Goal: Task Accomplishment & Management: Use online tool/utility

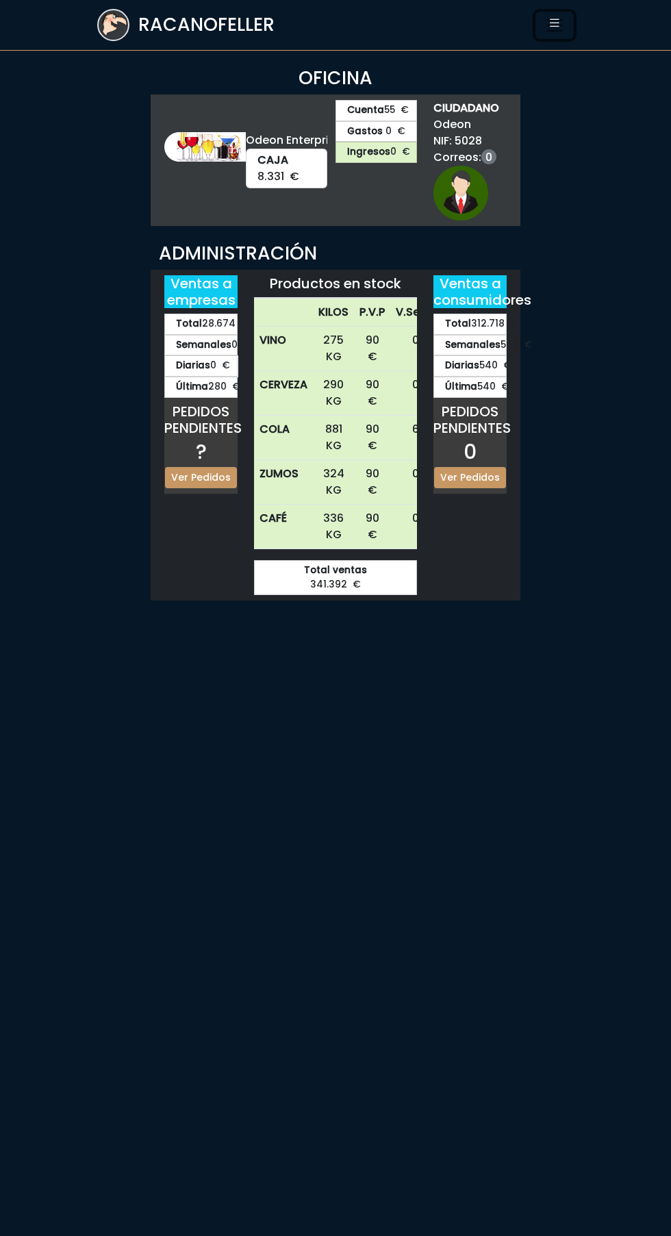
click at [554, 22] on icon "Toggle navigation" at bounding box center [555, 22] width 14 height 19
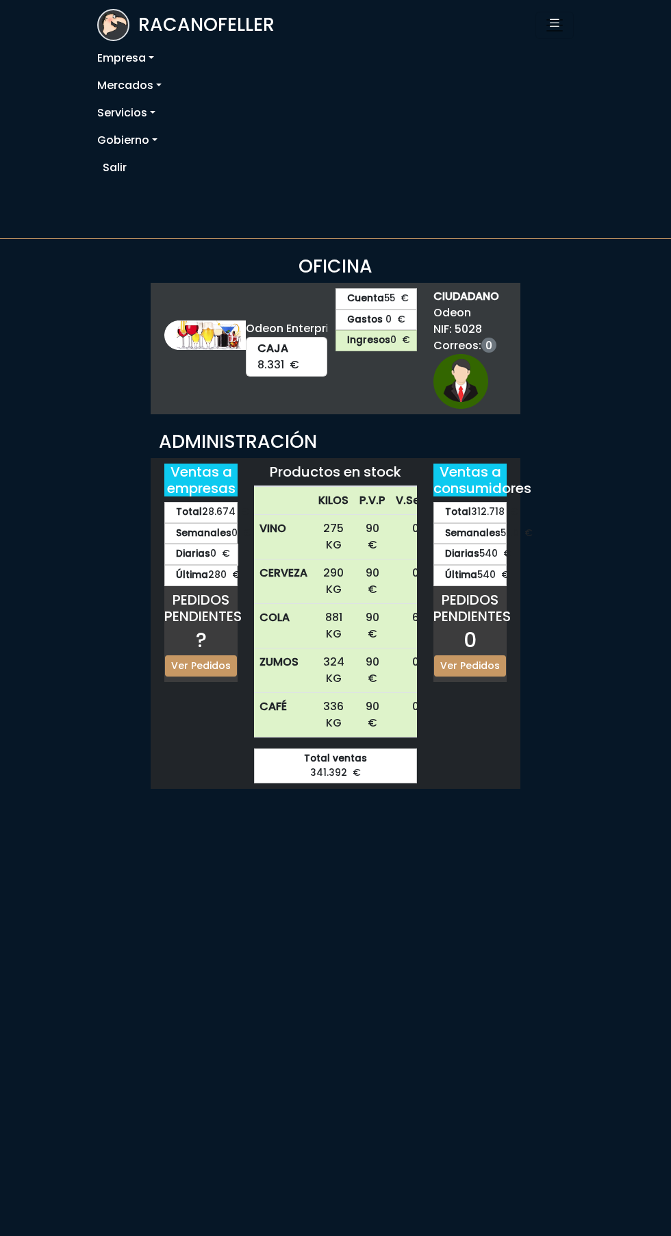
click at [137, 110] on link "Servicios" at bounding box center [335, 112] width 476 height 27
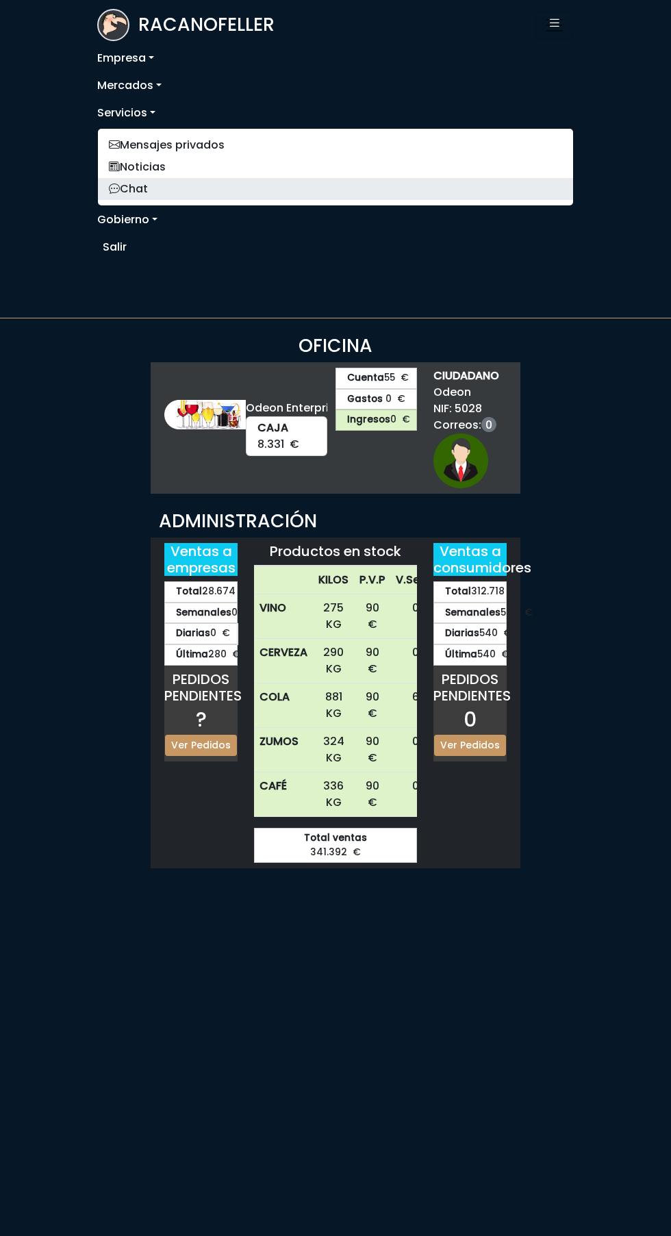
click at [149, 196] on link "Chat" at bounding box center [335, 189] width 475 height 22
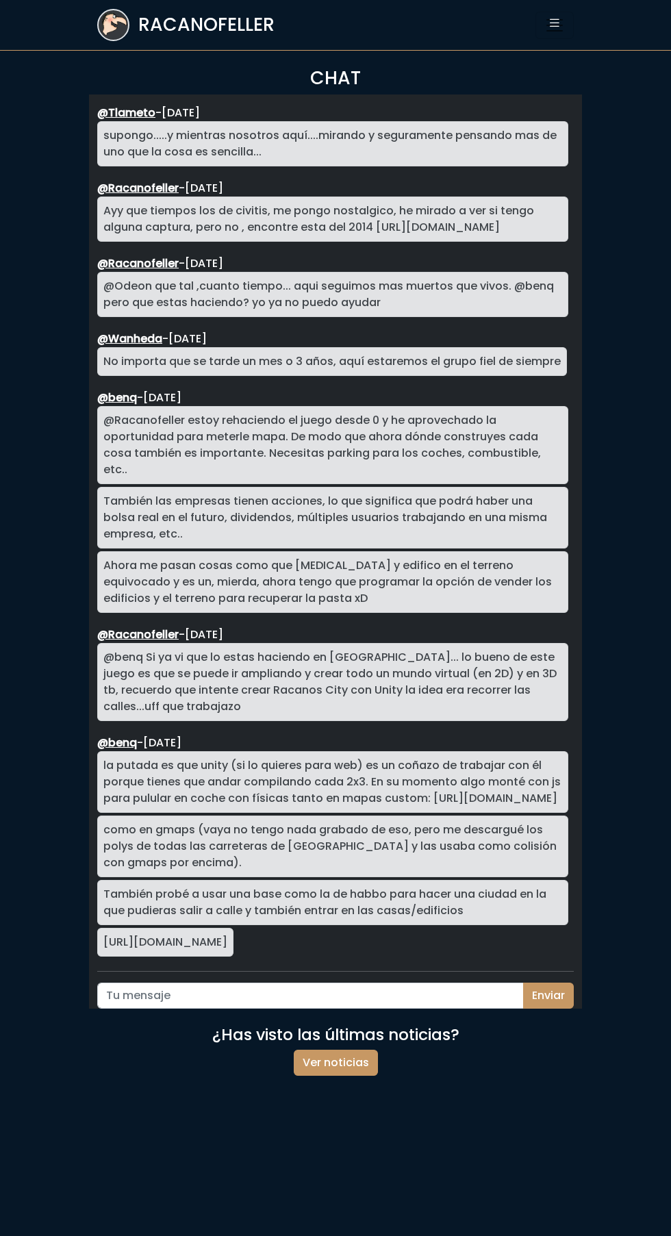
scroll to position [2127, 0]
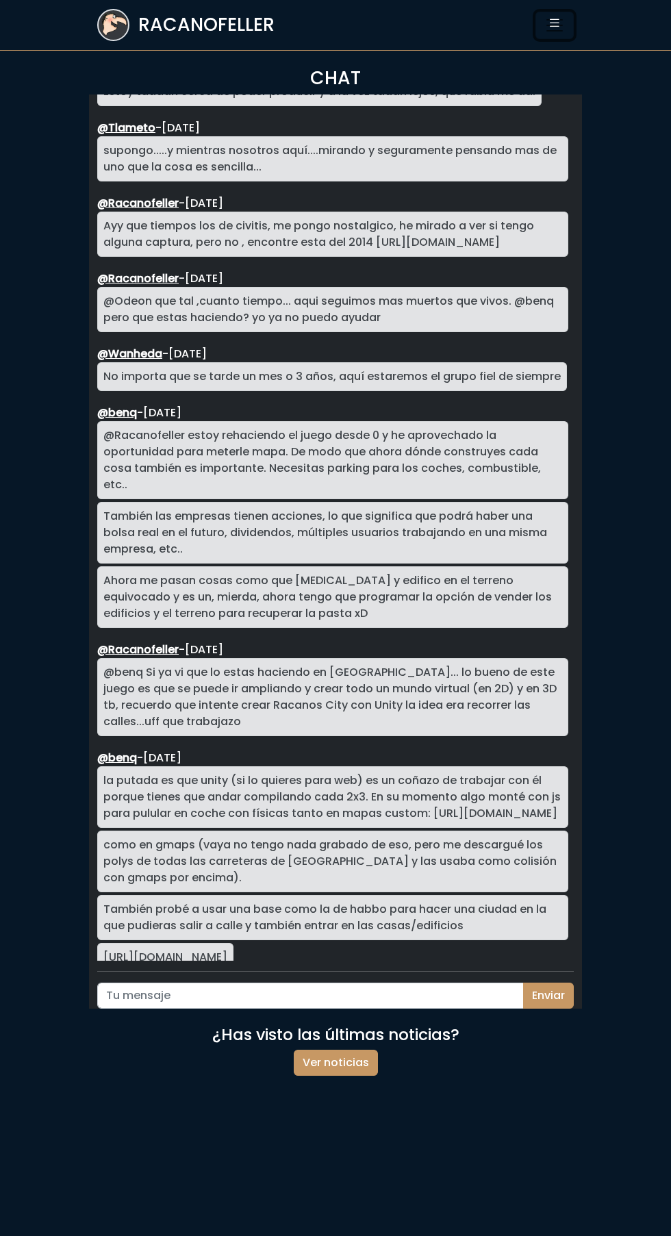
click at [536, 26] on button "Toggle navigation" at bounding box center [554, 25] width 38 height 27
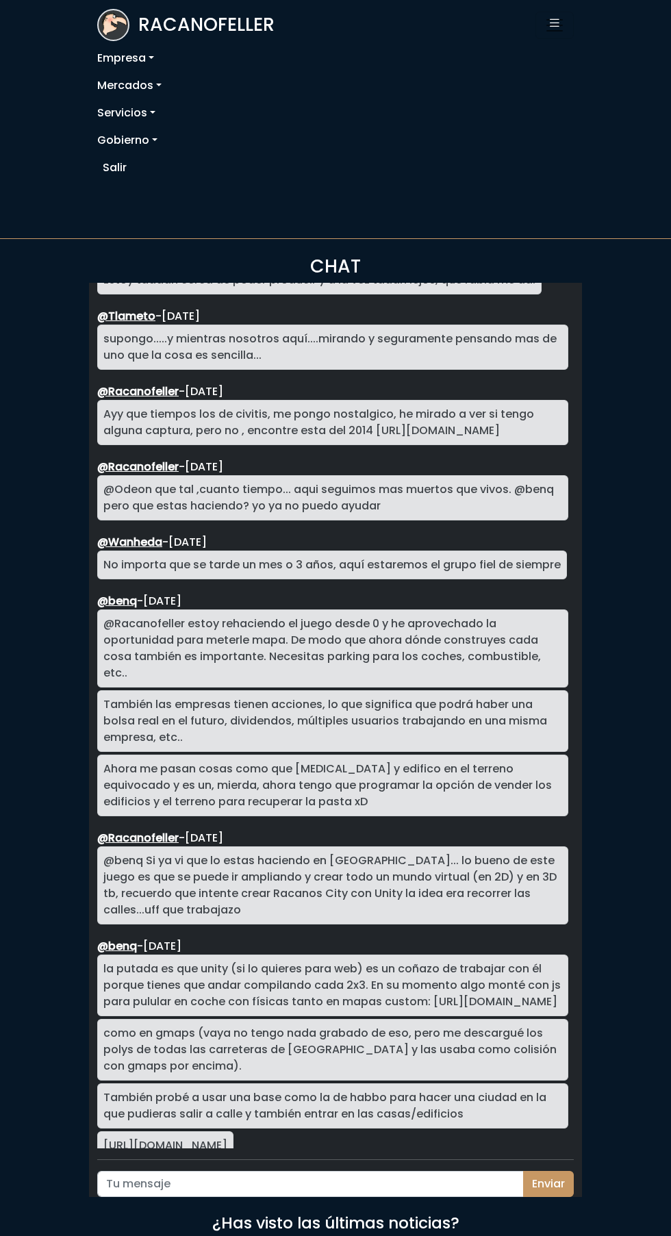
click at [116, 167] on link "Salir" at bounding box center [336, 167] width 466 height 27
